Goal: Find specific page/section: Find specific page/section

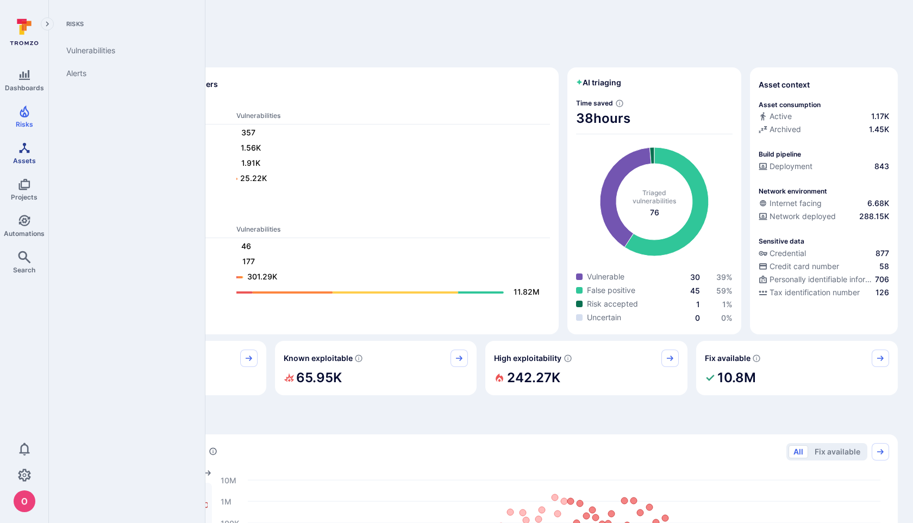
click at [28, 151] on icon "Assets" at bounding box center [24, 147] width 10 height 10
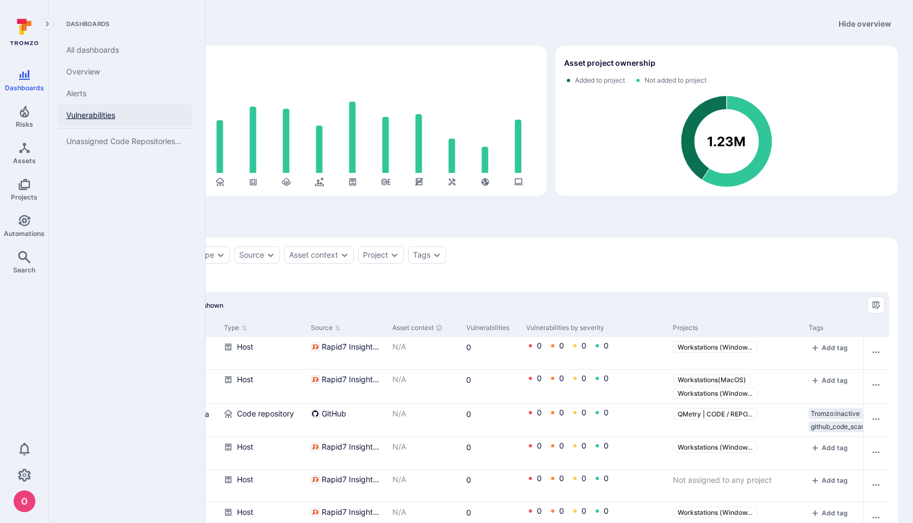
click at [88, 114] on link "Vulnerabilities" at bounding box center [125, 115] width 134 height 22
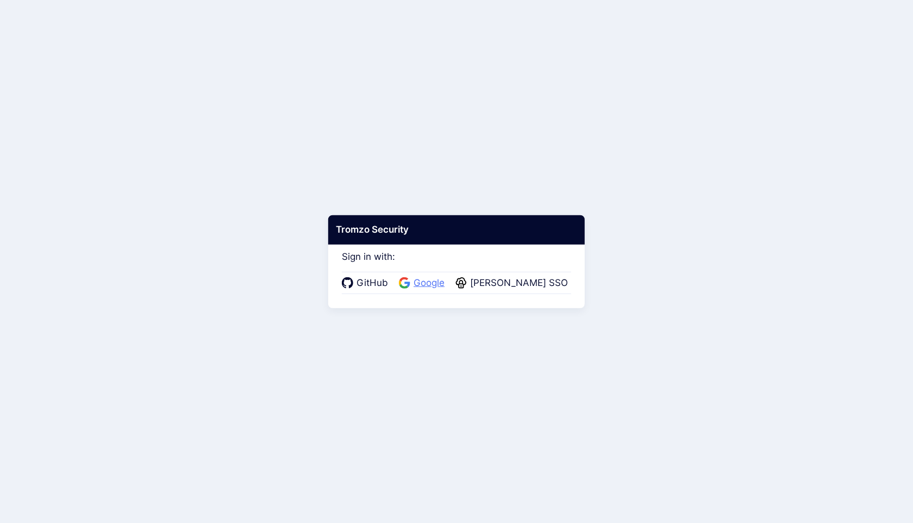
click at [439, 283] on span "Google" at bounding box center [428, 283] width 37 height 14
